Goal: Transaction & Acquisition: Subscribe to service/newsletter

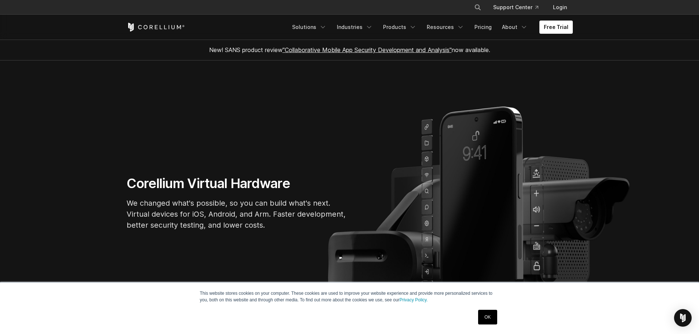
click at [477, 157] on section "Corellium Virtual Hardware We changed what's possible, so you can build what's …" at bounding box center [349, 206] width 699 height 291
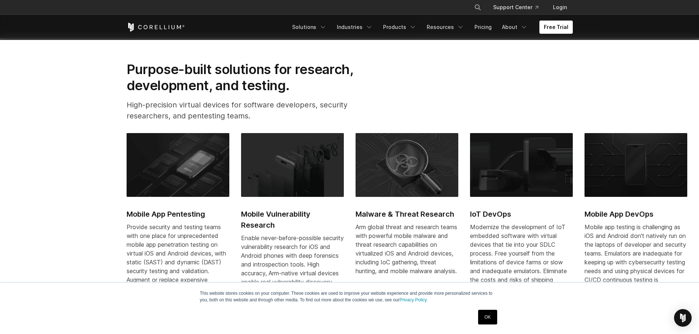
scroll to position [330, 0]
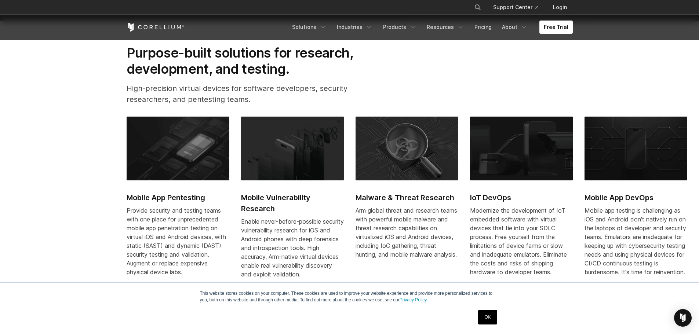
click at [295, 173] on img at bounding box center [292, 149] width 103 height 64
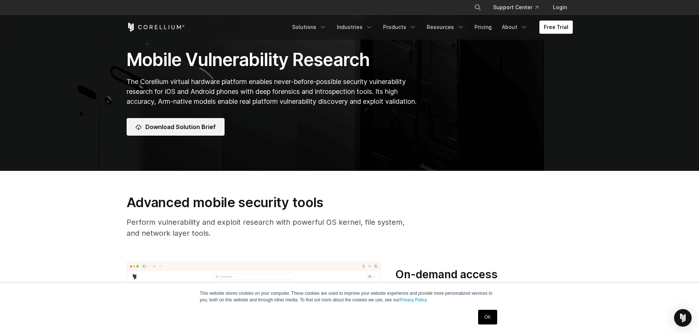
click at [199, 124] on span "Download Solution Brief" at bounding box center [180, 127] width 70 height 9
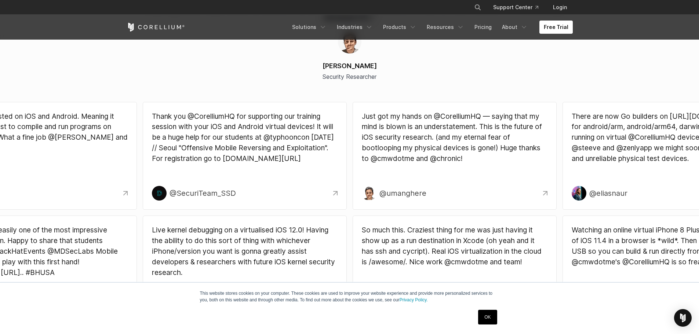
scroll to position [2202, 0]
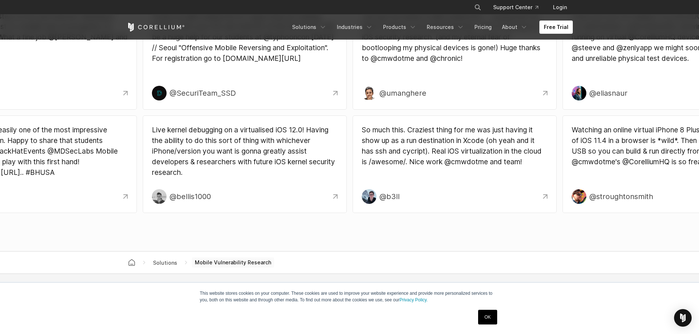
click at [558, 20] on div "Free Trial Solutions IoT" at bounding box center [350, 27] width 446 height 25
click at [558, 26] on link "Free Trial" at bounding box center [556, 27] width 33 height 13
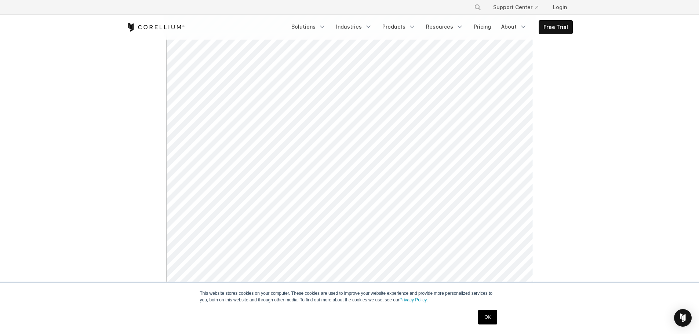
scroll to position [294, 0]
click at [564, 22] on link "Free Trial" at bounding box center [555, 27] width 33 height 13
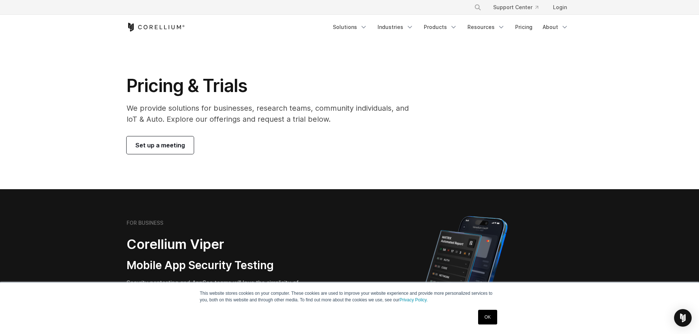
click at [171, 146] on span "Set up a meeting" at bounding box center [160, 145] width 50 height 9
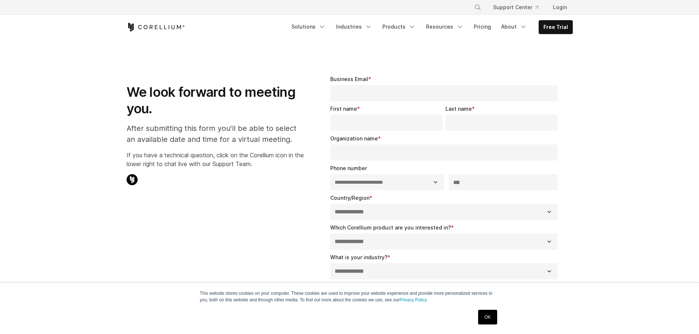
select select "**"
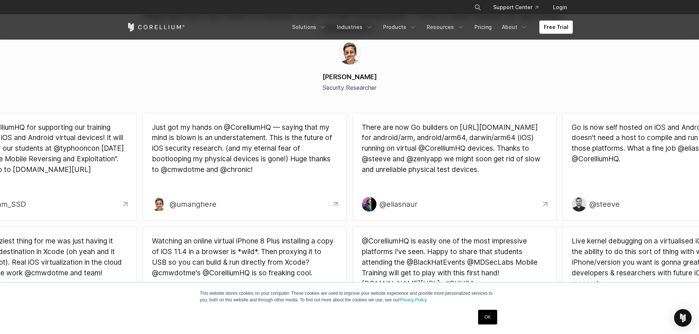
scroll to position [2055, 0]
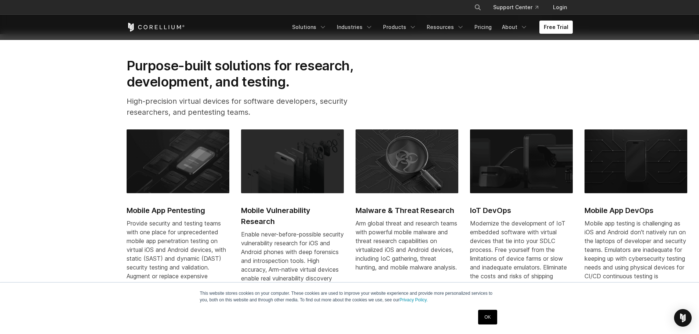
scroll to position [330, 0]
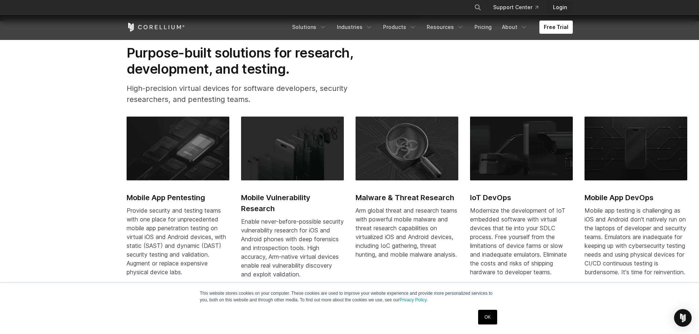
click at [559, 6] on link "Login" at bounding box center [560, 7] width 26 height 13
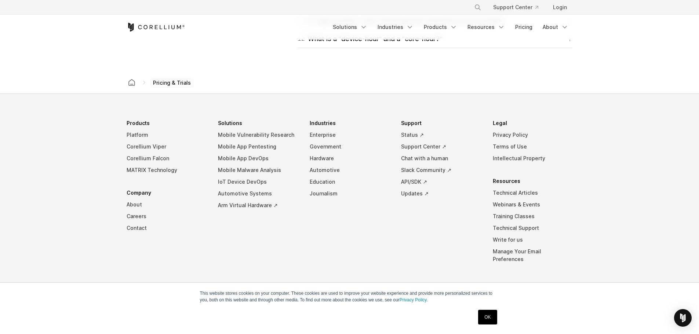
scroll to position [1275, 0]
